Goal: Task Accomplishment & Management: Manage account settings

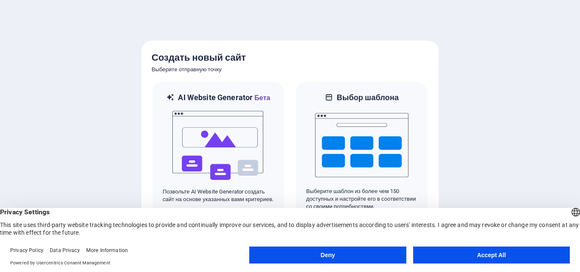
click at [469, 257] on button "Accept All" at bounding box center [491, 255] width 157 height 17
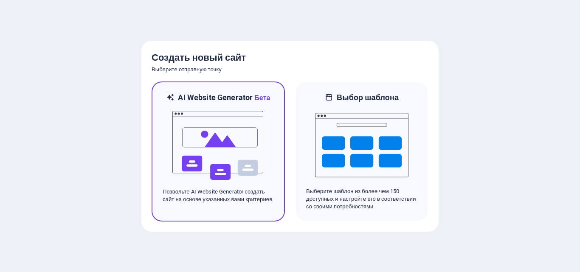
click at [207, 145] on img at bounding box center [218, 145] width 93 height 85
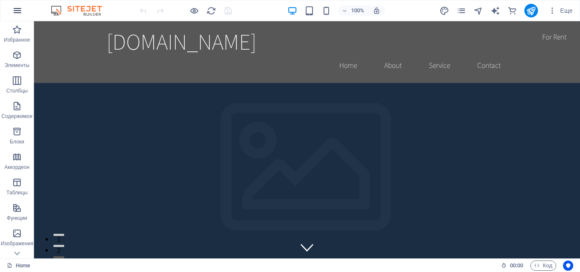
click at [17, 10] on icon "button" at bounding box center [17, 11] width 10 height 10
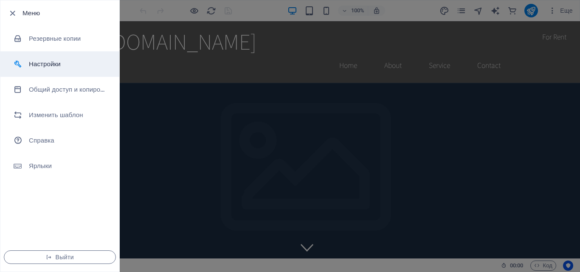
click at [41, 65] on h6 "Настройки" at bounding box center [68, 64] width 79 height 10
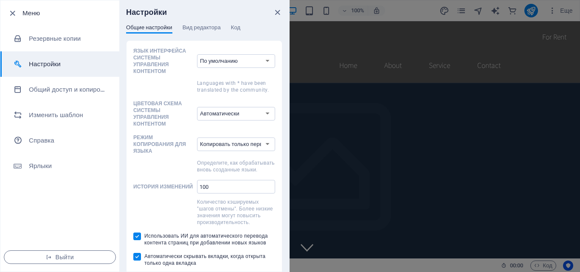
click at [481, 45] on div at bounding box center [290, 136] width 580 height 272
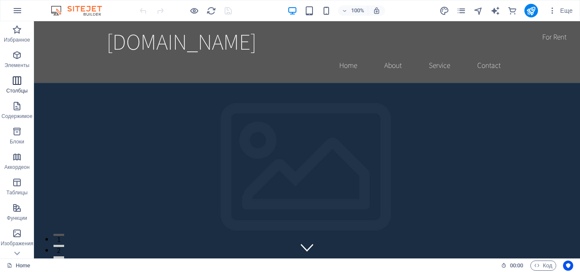
click at [20, 86] on span "Столбцы" at bounding box center [17, 86] width 34 height 20
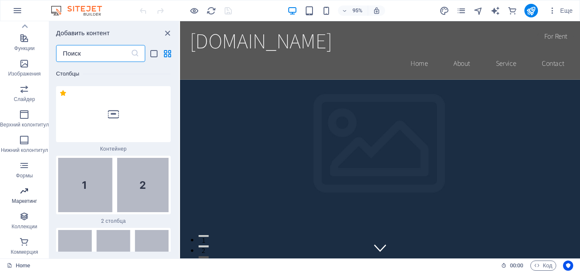
scroll to position [170, 0]
click at [27, 240] on icon "button" at bounding box center [24, 242] width 10 height 10
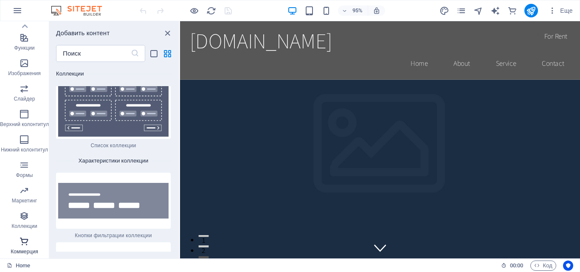
scroll to position [16420, 0]
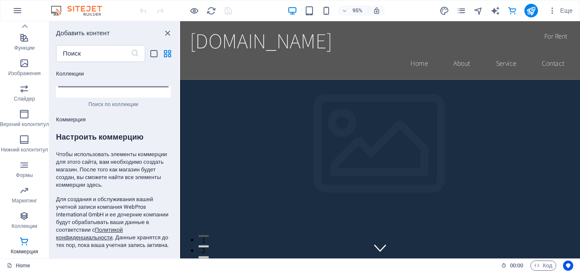
click at [147, 258] on span "Создать магазин" at bounding box center [145, 263] width 43 height 10
click at [101, 256] on input "email" at bounding box center [86, 263] width 60 height 14
type input "[EMAIL_ADDRESS][DOMAIN_NAME]"
click at [132, 258] on span "Создать магазин" at bounding box center [145, 263] width 43 height 10
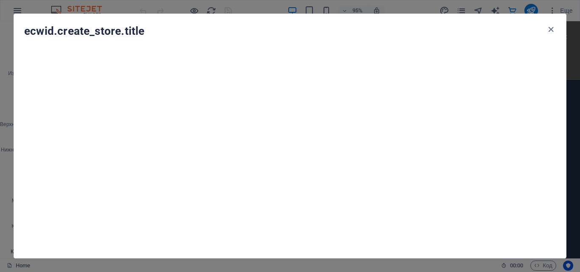
click at [551, 38] on div "ecwid.create_store.title" at bounding box center [290, 31] width 552 height 34
click at [552, 28] on icon "button" at bounding box center [551, 30] width 10 height 10
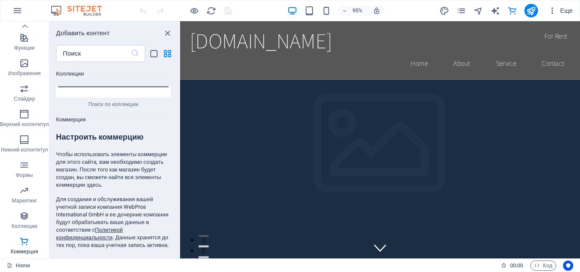
click at [554, 11] on icon "button" at bounding box center [552, 10] width 8 height 8
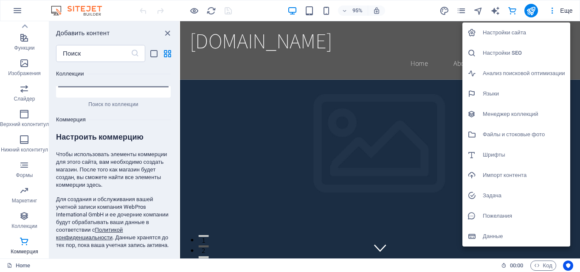
click at [527, 31] on h6 "Настройки сайта" at bounding box center [524, 33] width 82 height 10
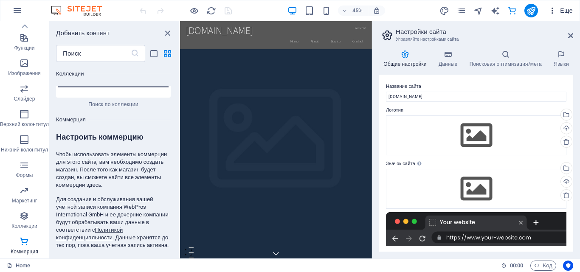
click at [567, 8] on span "Еще" at bounding box center [560, 10] width 25 height 8
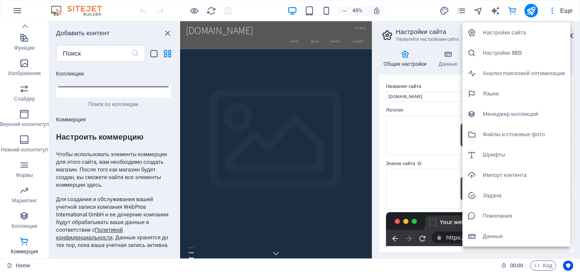
click at [495, 90] on h6 "Языки" at bounding box center [524, 94] width 82 height 10
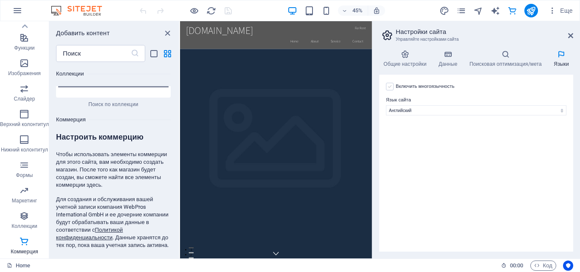
click at [389, 89] on label at bounding box center [390, 87] width 8 height 8
click at [0, 0] on input "Включить многоязычность Чтобы отключить многоязычность, удалите все языки, кром…" at bounding box center [0, 0] width 0 height 0
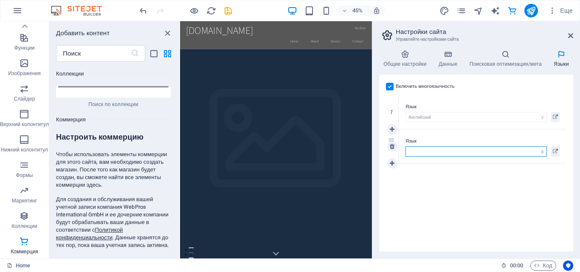
click at [541, 153] on select "Abkhazian Afar Afrikaans Akan Amharic Aragonese Armenian Assamese Avaric Avesta…" at bounding box center [476, 152] width 141 height 10
select select "40"
click at [406, 147] on select "Abkhazian Afar Afrikaans Akan Amharic Aragonese Armenian Assamese Avaric Avesta…" at bounding box center [476, 152] width 141 height 10
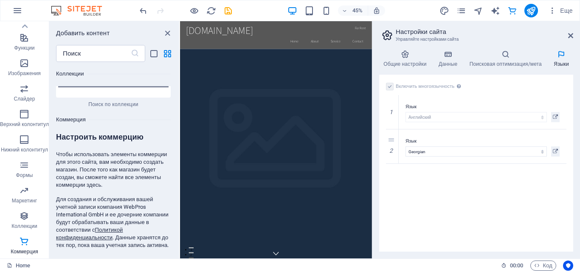
click at [531, 194] on div "Включить многоязычность Чтобы отключить многоязычность, удалите все языки, кром…" at bounding box center [476, 163] width 194 height 177
click at [393, 31] on icon at bounding box center [387, 35] width 13 height 12
click at [449, 58] on icon at bounding box center [449, 54] width 28 height 8
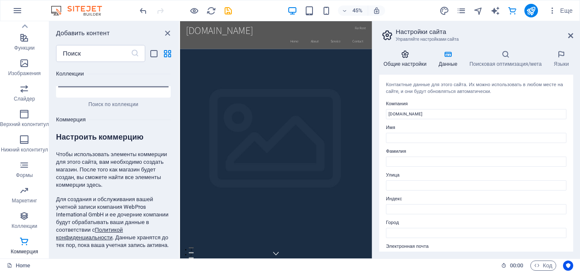
click at [398, 63] on h4 "Общие настройки" at bounding box center [406, 59] width 55 height 18
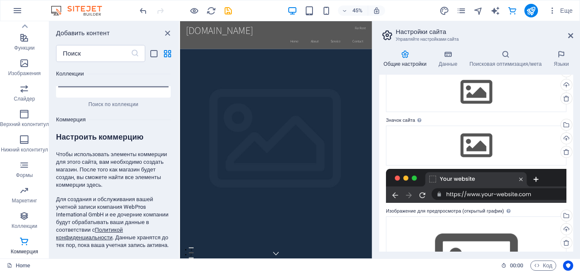
scroll to position [113, 0]
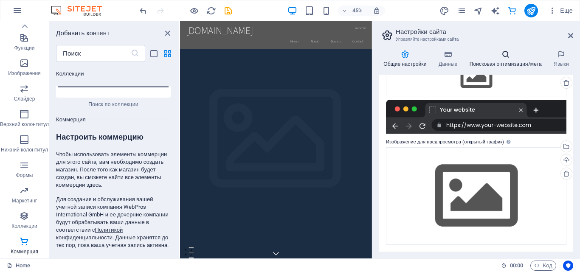
click at [513, 60] on h4 "Поисковая оптимизация/мета" at bounding box center [507, 59] width 85 height 18
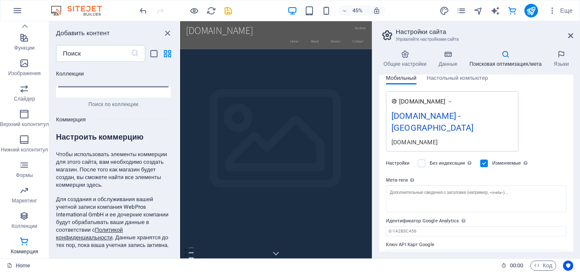
scroll to position [136, 0]
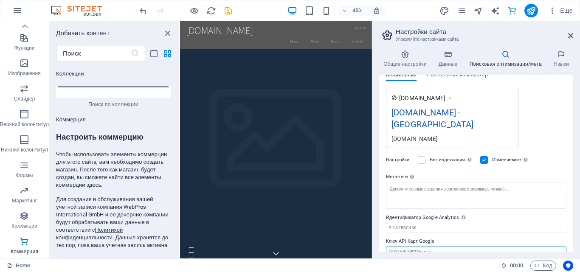
click at [440, 247] on input "Ключ API Карт Google" at bounding box center [476, 252] width 181 height 10
click at [552, 100] on div "[DOMAIN_NAME] [DOMAIN_NAME] - [GEOGRAPHIC_DATA] [DOMAIN_NAME]" at bounding box center [476, 118] width 181 height 60
click at [551, 115] on div "[DOMAIN_NAME] [DOMAIN_NAME] - [GEOGRAPHIC_DATA] [DOMAIN_NAME]" at bounding box center [476, 118] width 181 height 60
click at [418, 30] on h2 "Настройки сайта" at bounding box center [485, 32] width 178 height 8
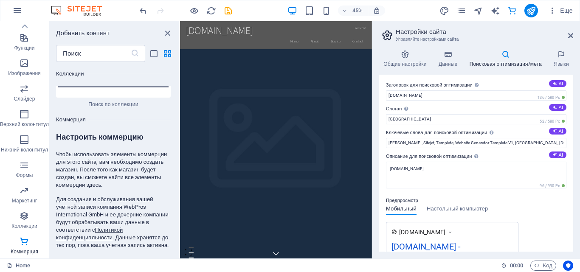
scroll to position [0, 0]
click at [557, 84] on button "AI" at bounding box center [557, 85] width 17 height 7
type input "Cool Slogans & Headlines"
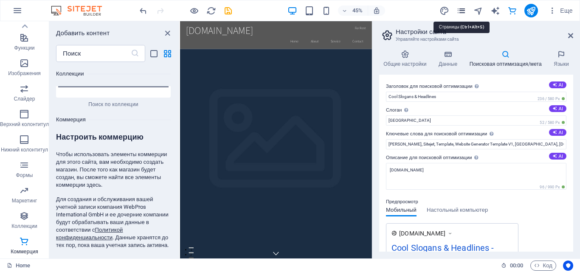
click at [458, 12] on icon "pages" at bounding box center [462, 11] width 10 height 10
click at [474, 12] on icon "navigator" at bounding box center [479, 11] width 10 height 10
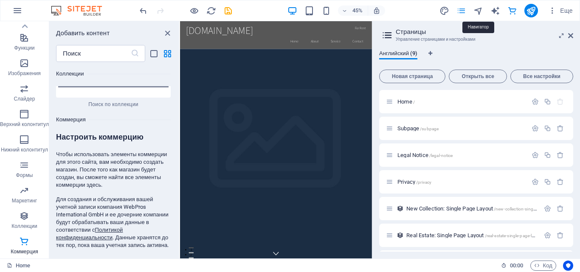
click at [464, 12] on icon "pages" at bounding box center [462, 11] width 10 height 10
click at [467, 76] on span "Открыть все" at bounding box center [478, 76] width 50 height 5
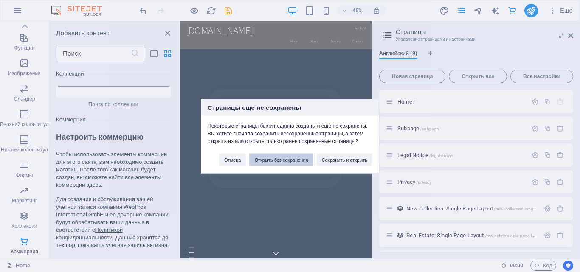
click at [300, 159] on button "Открыть без сохранения" at bounding box center [281, 159] width 64 height 13
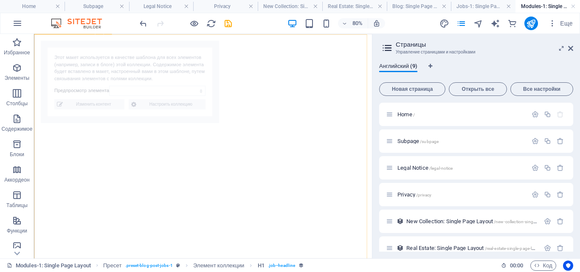
select select "68e2147bdadec5c45f0faadb"
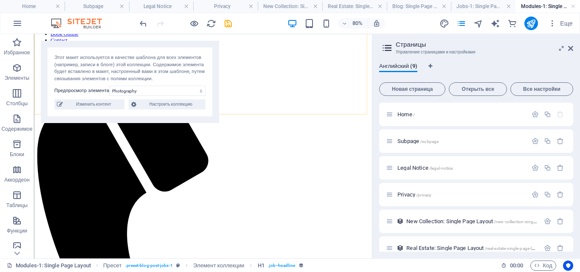
scroll to position [769, 0]
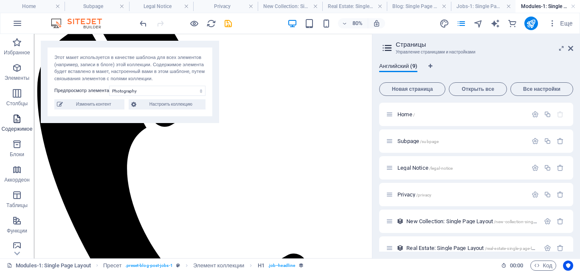
click at [10, 71] on span "Элементы" at bounding box center [17, 73] width 34 height 20
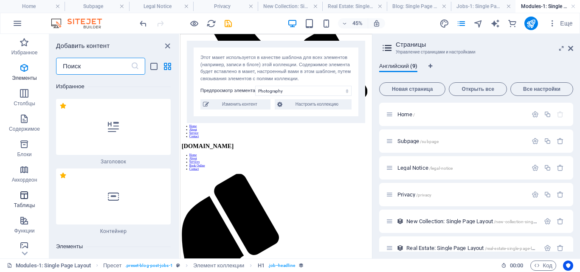
scroll to position [460, 0]
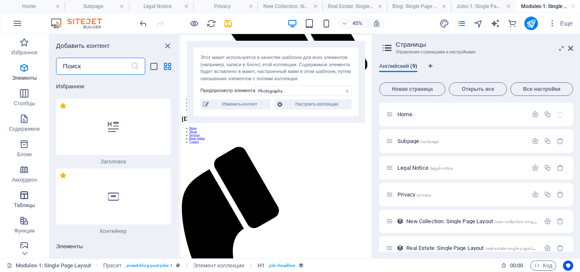
click at [20, 195] on icon "button" at bounding box center [24, 195] width 10 height 10
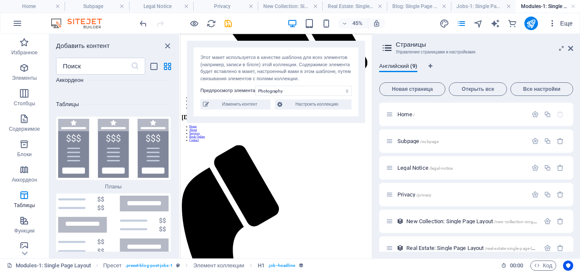
scroll to position [420, 0]
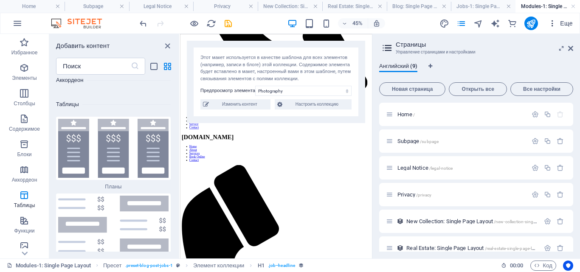
click at [564, 25] on span "Еще" at bounding box center [560, 23] width 25 height 8
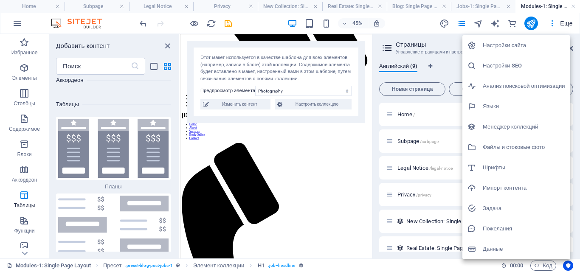
scroll to position [464, 0]
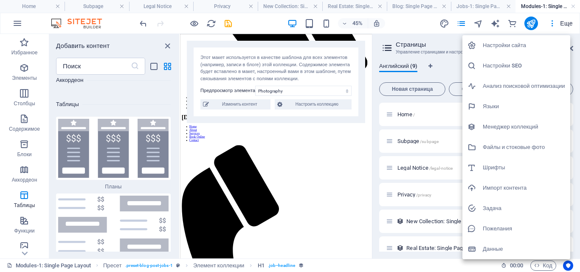
click at [507, 67] on h6 "Настройки SEO" at bounding box center [524, 66] width 82 height 10
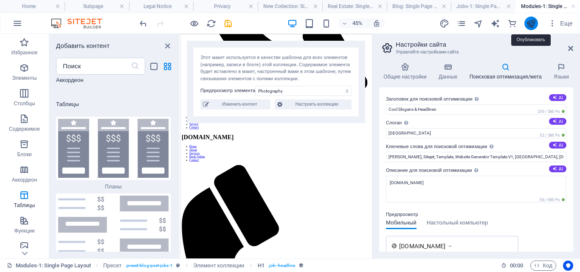
scroll to position [469, 0]
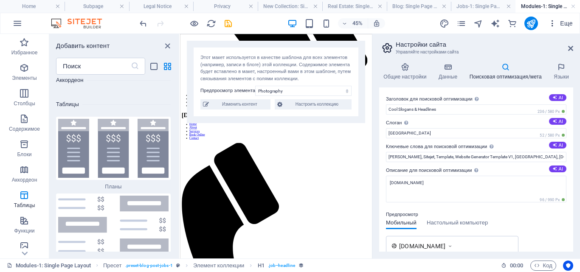
click at [556, 21] on icon "button" at bounding box center [552, 23] width 8 height 8
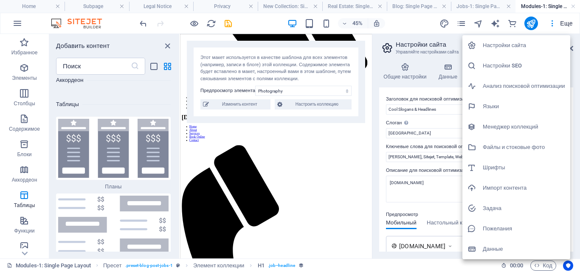
scroll to position [420, 0]
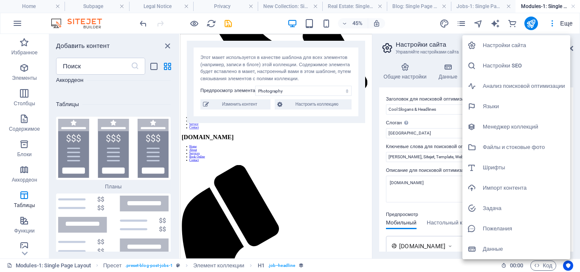
click at [517, 127] on h6 "Менеджер коллекций" at bounding box center [524, 127] width 82 height 10
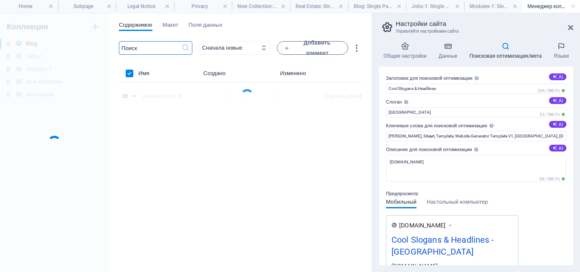
scroll to position [0, 0]
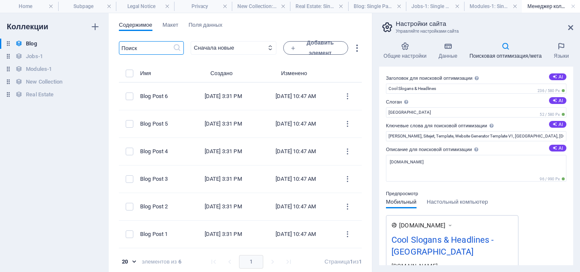
click at [551, 3] on h4 "Менеджер коллекций" at bounding box center [551, 6] width 58 height 9
click at [512, 55] on h4 "Поисковая оптимизация/мета" at bounding box center [507, 51] width 85 height 18
click at [404, 51] on h4 "Общие настройки" at bounding box center [406, 51] width 55 height 18
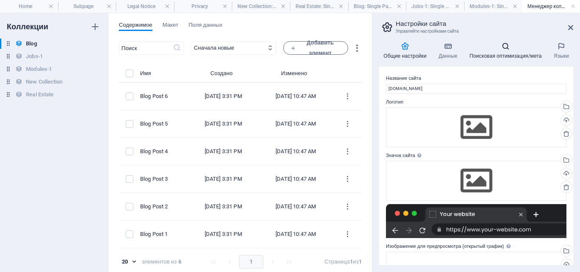
click at [500, 48] on icon at bounding box center [505, 46] width 81 height 8
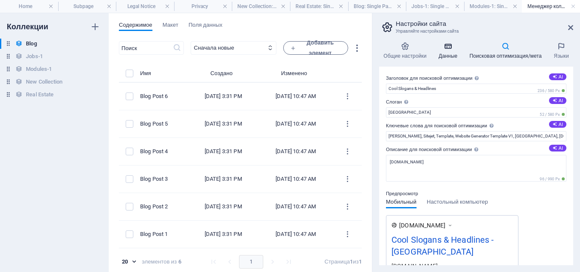
click at [446, 51] on h4 "Данные" at bounding box center [450, 51] width 31 height 18
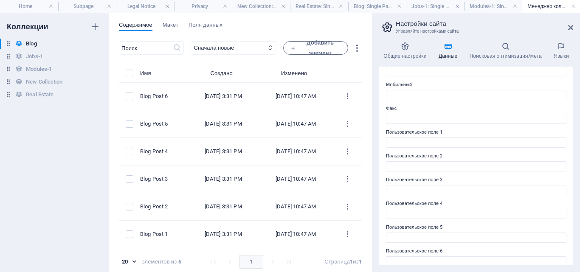
scroll to position [209, 0]
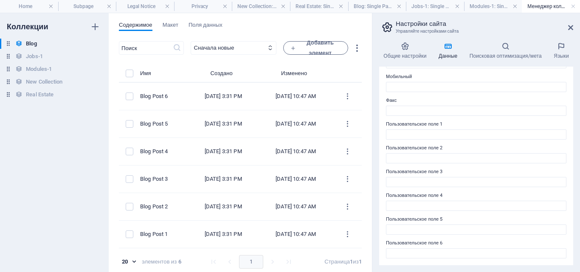
click at [559, 5] on h4 "Менеджер коллекций" at bounding box center [551, 6] width 58 height 9
click at [497, 5] on h4 "Modules-1: Single Page Layout" at bounding box center [493, 6] width 58 height 9
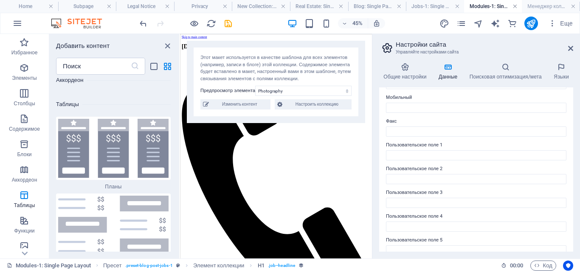
scroll to position [765, 0]
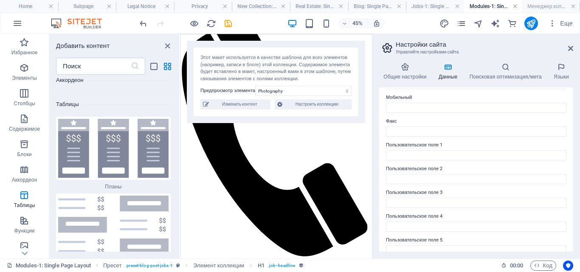
click at [516, 5] on link at bounding box center [515, 7] width 5 height 8
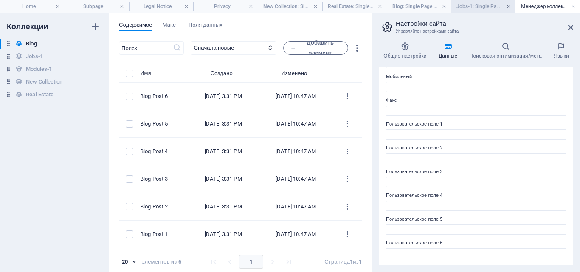
click at [510, 3] on link at bounding box center [508, 7] width 5 height 8
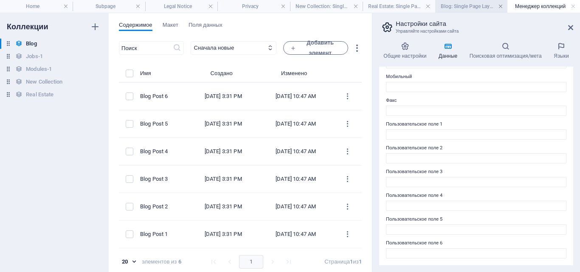
click at [500, 5] on link at bounding box center [500, 7] width 5 height 8
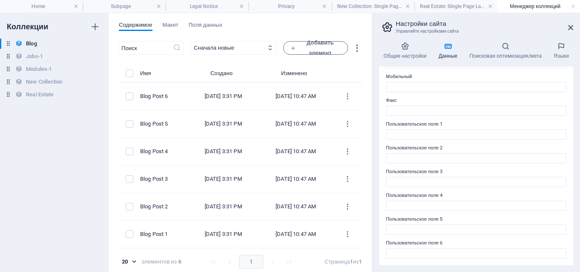
click at [500, 5] on h4 "Менеджер коллекций" at bounding box center [538, 6] width 83 height 9
click at [492, 5] on link at bounding box center [490, 7] width 5 height 8
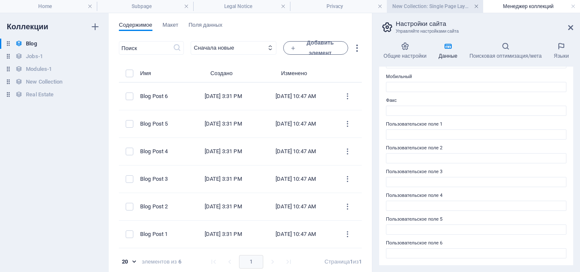
click at [476, 6] on link at bounding box center [476, 7] width 5 height 8
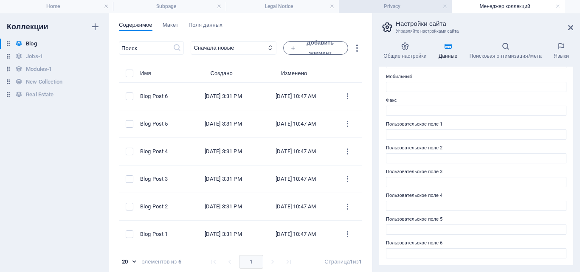
click at [436, 1] on li "Privacy" at bounding box center [395, 6] width 113 height 13
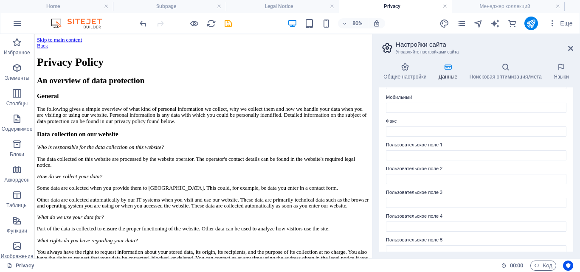
click at [444, 7] on link at bounding box center [445, 7] width 5 height 8
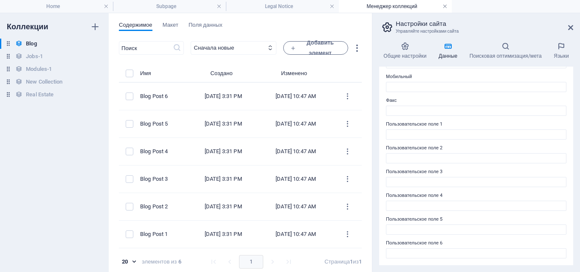
click at [445, 4] on link at bounding box center [445, 7] width 5 height 8
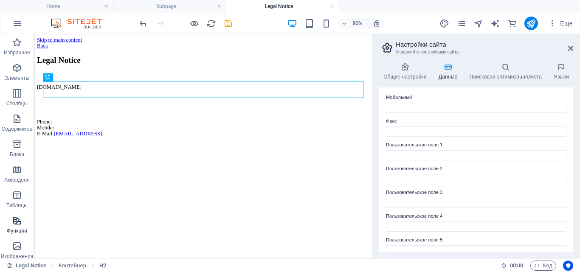
click at [20, 217] on icon "button" at bounding box center [17, 221] width 10 height 10
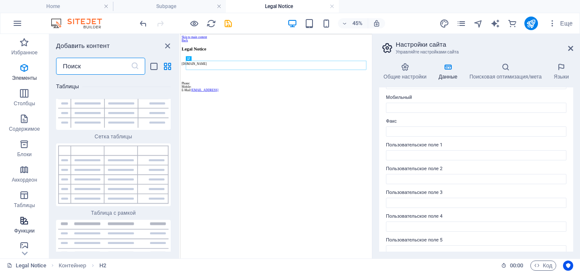
scroll to position [6365, 0]
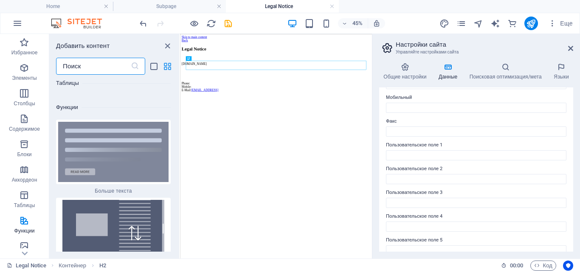
click at [170, 63] on icon "grid-view" at bounding box center [168, 67] width 10 height 10
click at [167, 67] on icon "grid-view" at bounding box center [168, 67] width 10 height 10
click at [121, 66] on input "text" at bounding box center [93, 66] width 75 height 17
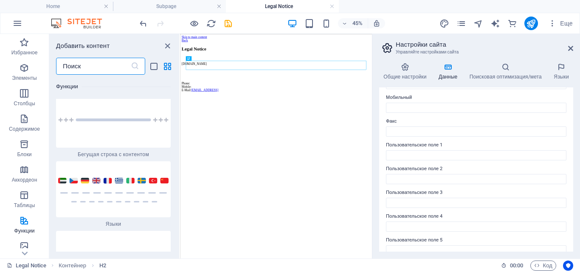
scroll to position [7682, 0]
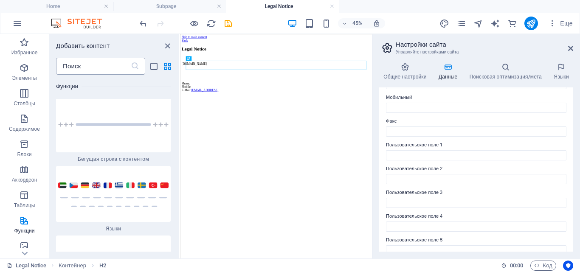
click at [132, 67] on icon at bounding box center [135, 66] width 8 height 8
click at [112, 65] on input "text" at bounding box center [93, 66] width 75 height 17
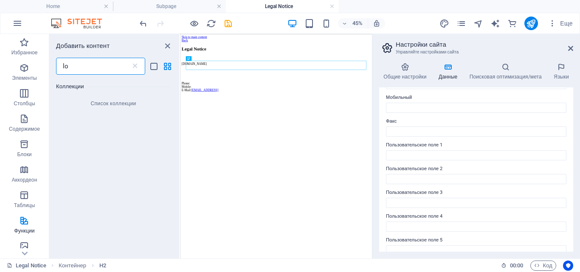
scroll to position [0, 0]
type input "login"
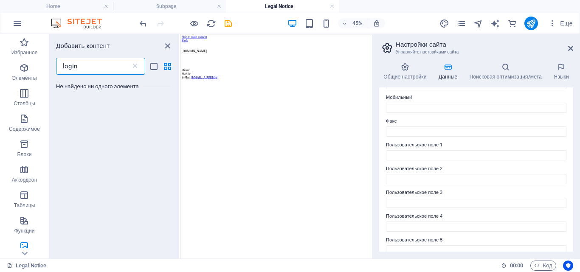
click at [116, 66] on input "login" at bounding box center [93, 66] width 75 height 17
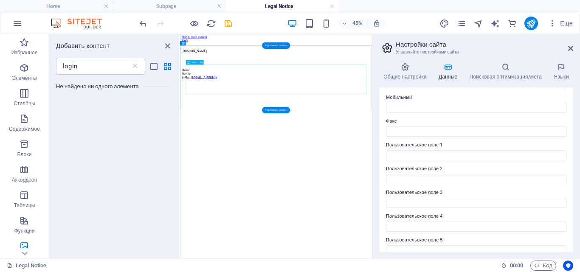
click at [209, 134] on div "[DOMAIN_NAME] Phone: Mobile: E-Mail: [EMAIL_ADDRESS]" at bounding box center [394, 101] width 420 height 66
click at [112, 65] on input "login" at bounding box center [93, 66] width 75 height 17
click at [134, 66] on icon at bounding box center [135, 66] width 8 height 8
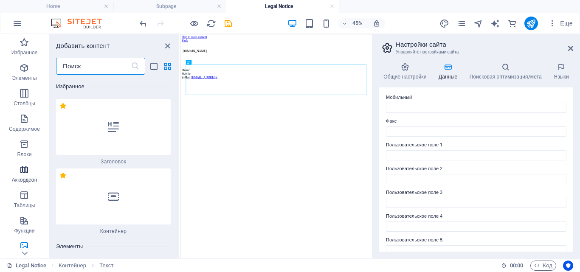
click at [25, 172] on icon "button" at bounding box center [24, 170] width 10 height 10
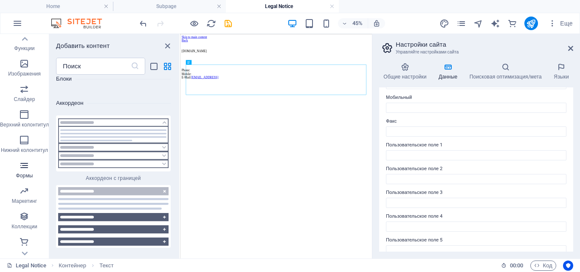
scroll to position [183, 0]
click at [23, 242] on icon "button" at bounding box center [24, 242] width 10 height 10
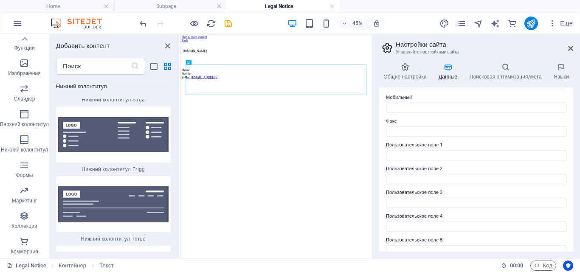
scroll to position [16420, 0]
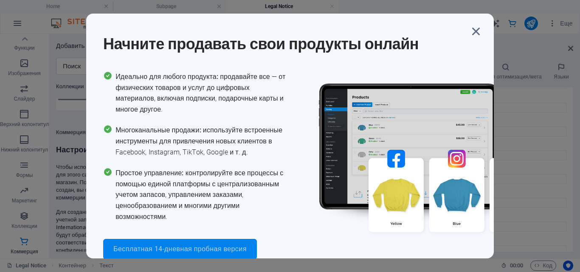
click at [231, 254] on button "Бесплатная 14-дневная пробная версия" at bounding box center [180, 249] width 154 height 20
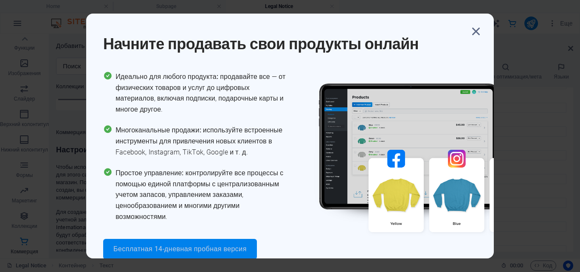
click at [223, 249] on span "Бесплатная 14-дневная пробная версия" at bounding box center [179, 249] width 133 height 7
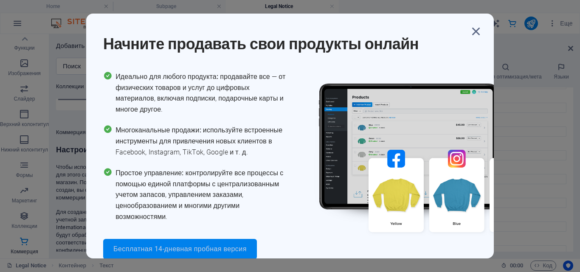
click at [237, 248] on span "Бесплатная 14-дневная пробная версия" at bounding box center [179, 249] width 133 height 7
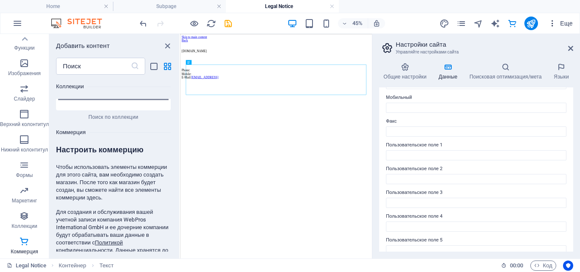
click at [563, 22] on span "Еще" at bounding box center [560, 23] width 25 height 8
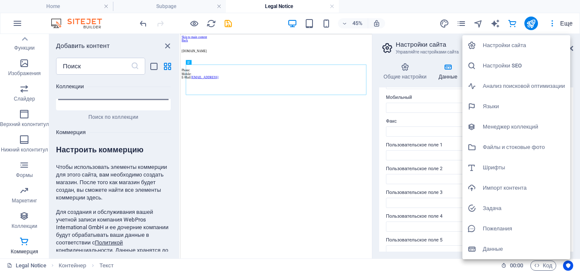
click at [309, 147] on div at bounding box center [290, 136] width 580 height 272
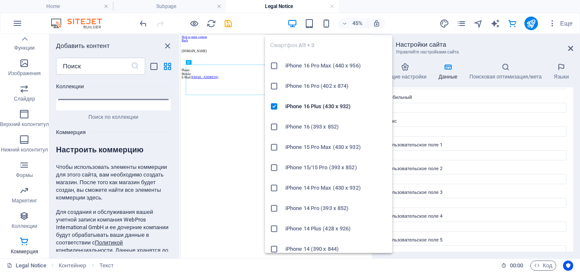
click at [302, 65] on h6 "iPhone 16 Pro Max (440 x 956)" at bounding box center [336, 66] width 102 height 10
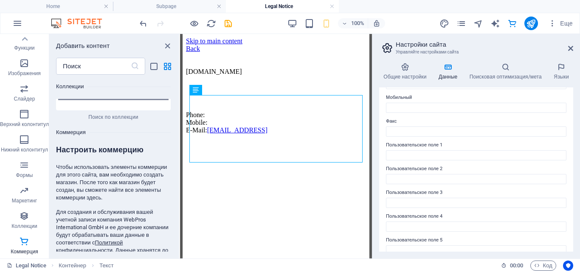
click at [87, 21] on img at bounding box center [81, 23] width 64 height 10
click at [61, 18] on img at bounding box center [81, 23] width 64 height 10
click at [401, 71] on icon at bounding box center [405, 67] width 52 height 8
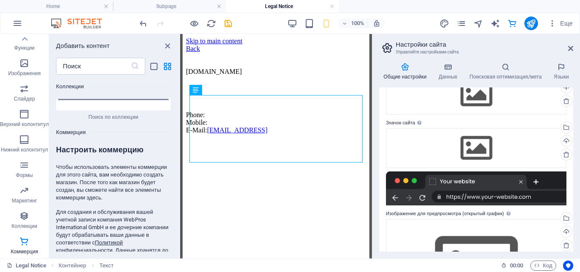
scroll to position [125, 0]
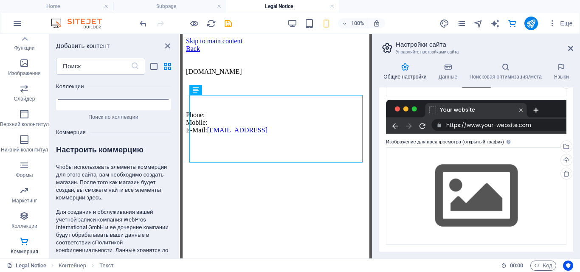
click at [80, 269] on input "email" at bounding box center [86, 276] width 60 height 14
type input "[EMAIL_ADDRESS][DOMAIN_NAME]"
click at [140, 271] on span "Создать магазин" at bounding box center [145, 276] width 43 height 10
